Goal: Contribute content: Add original content to the website for others to see

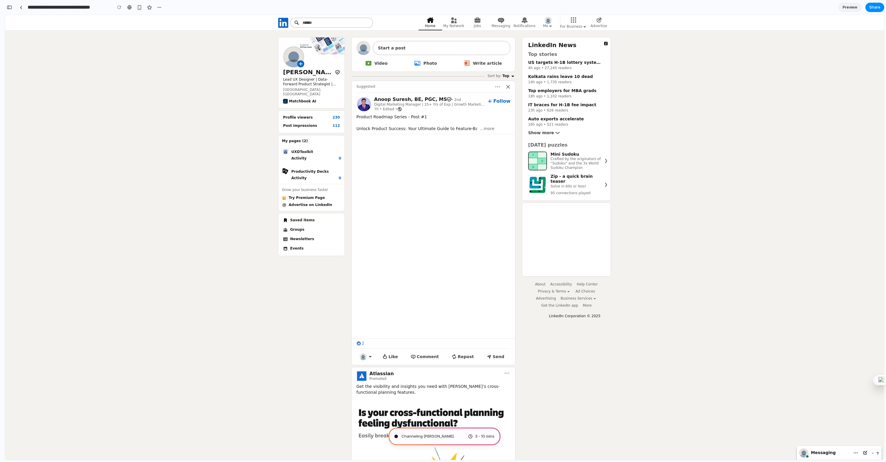
click at [432, 438] on span "Channeling Steve Jobs ." at bounding box center [427, 437] width 53 height 6
click at [414, 442] on div "Brewing product ideas . 3 - 10 mins" at bounding box center [445, 437] width 112 height 18
click at [419, 434] on span "Brewing product ideas ..." at bounding box center [423, 437] width 44 height 6
click at [432, 438] on span "Brewing product ideas ..." at bounding box center [423, 437] width 44 height 6
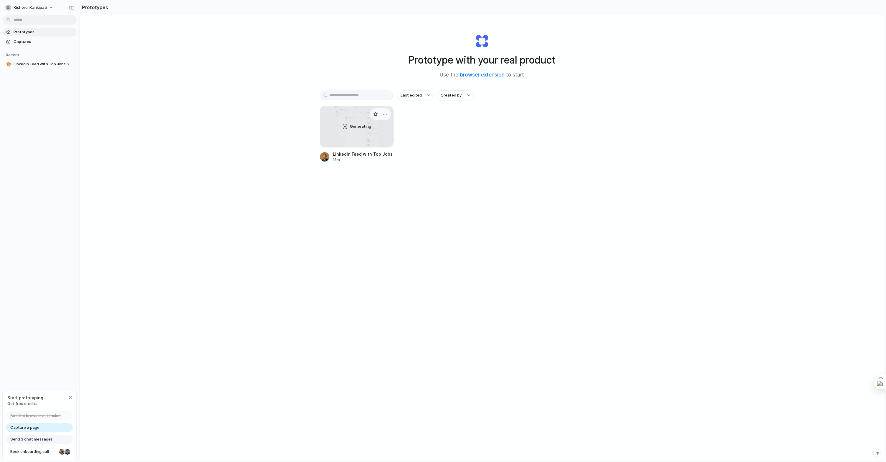
click at [349, 136] on div "Generating" at bounding box center [356, 126] width 73 height 41
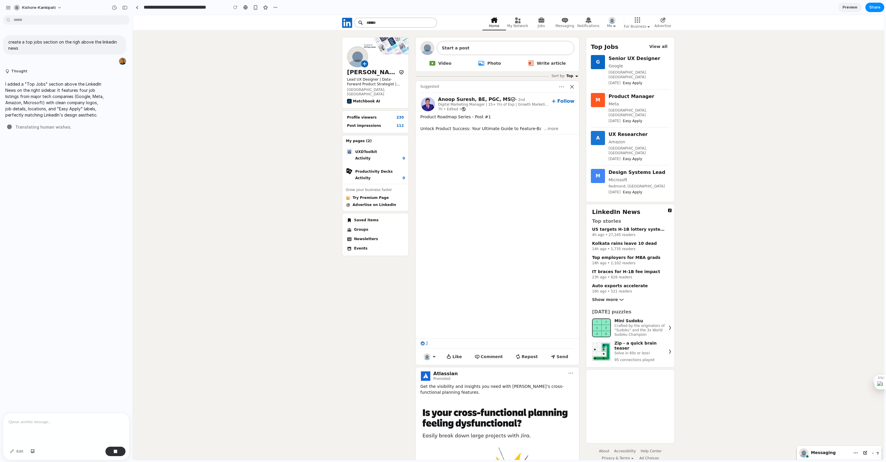
click at [52, 423] on p at bounding box center [66, 422] width 115 height 7
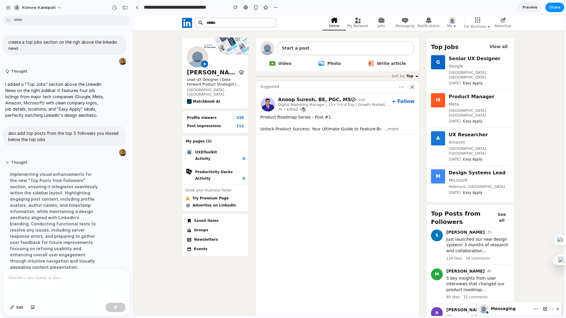
click at [530, 4] on span "Preview" at bounding box center [529, 7] width 15 height 6
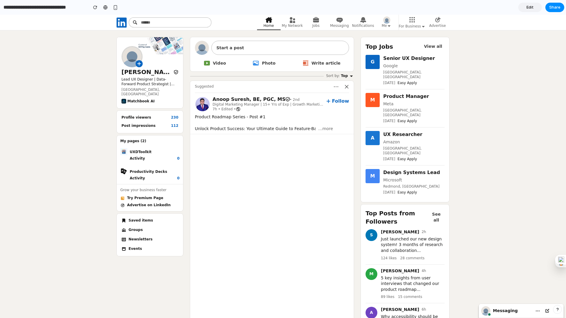
scroll to position [6, 0]
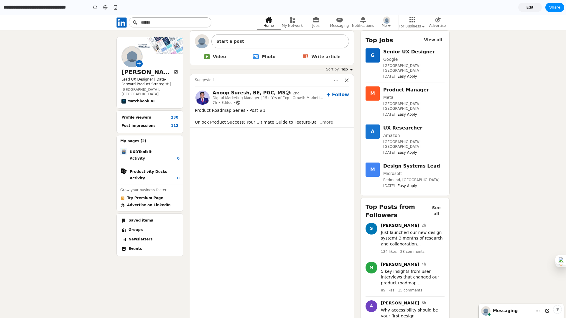
click at [123, 17] on icon at bounding box center [121, 22] width 12 height 12
click at [123, 21] on icon at bounding box center [121, 22] width 10 height 10
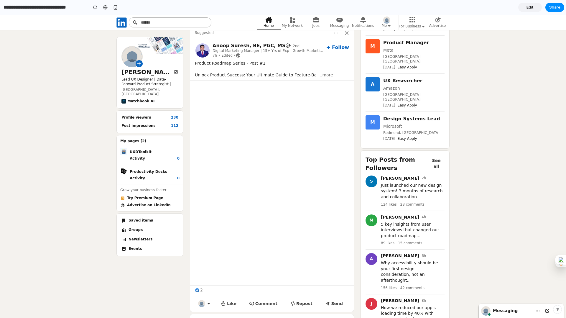
scroll to position [37, 0]
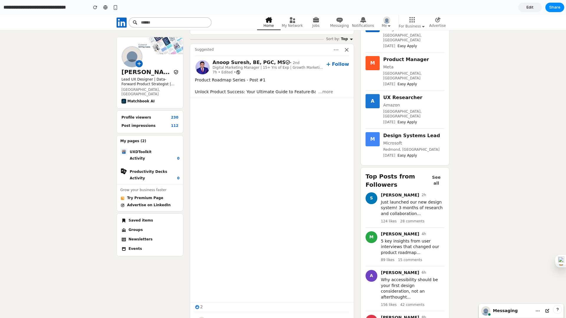
click at [405, 94] on h3 "UX Researcher" at bounding box center [413, 97] width 61 height 7
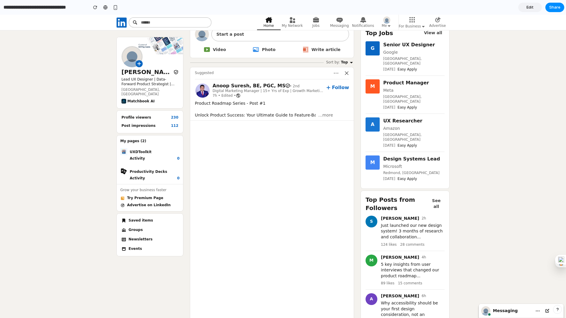
scroll to position [0, 0]
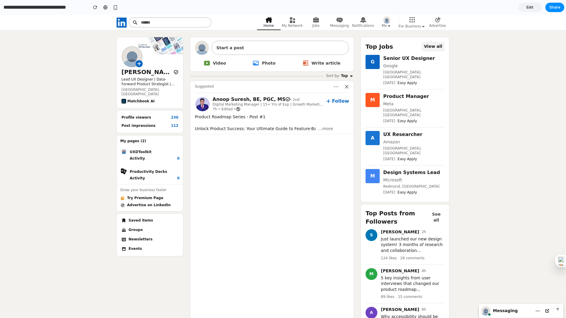
click at [433, 45] on span "View all" at bounding box center [433, 47] width 18 height 6
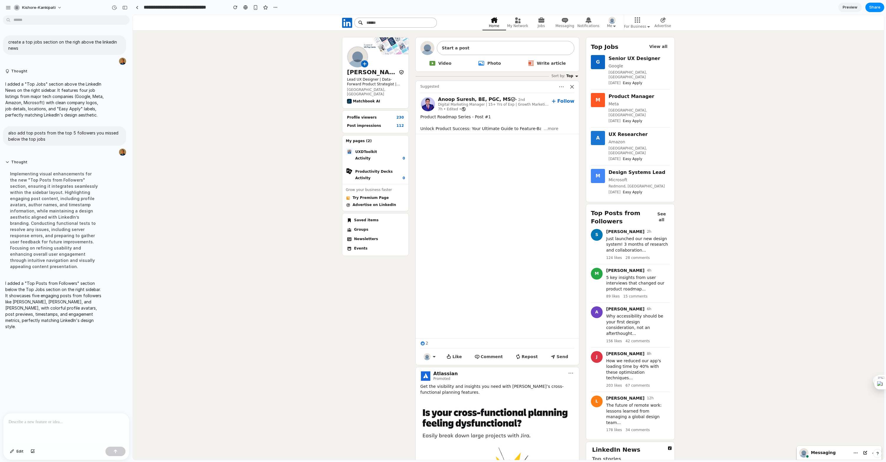
click at [56, 421] on p at bounding box center [66, 422] width 115 height 7
